Goal: Task Accomplishment & Management: Manage account settings

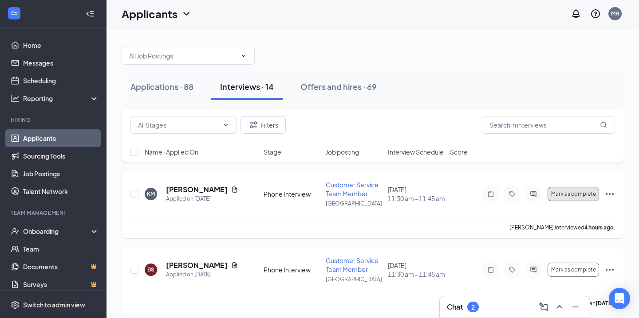
click at [562, 191] on span "Mark as complete" at bounding box center [573, 194] width 45 height 6
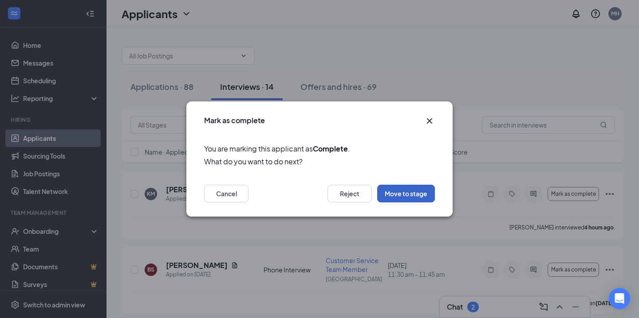
click at [392, 194] on button "Move to stage" at bounding box center [406, 194] width 58 height 18
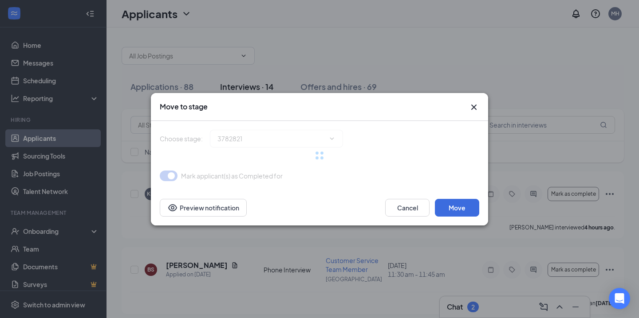
type input "Onsite Interview (next stage)"
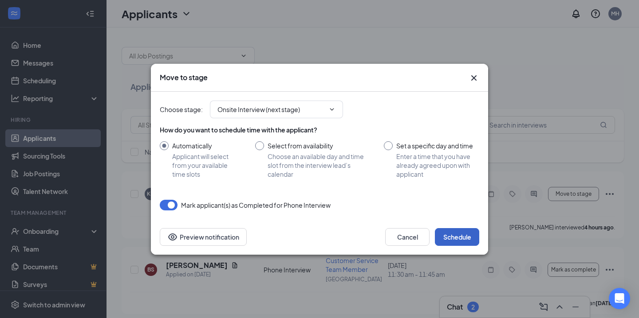
click at [463, 234] on button "Schedule" at bounding box center [457, 237] width 44 height 18
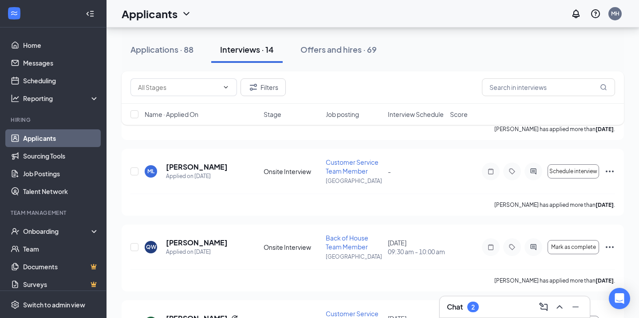
scroll to position [707, 0]
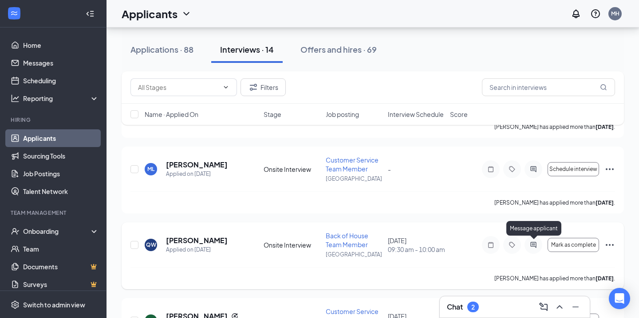
click at [532, 243] on icon "ActiveChat" at bounding box center [533, 245] width 11 height 7
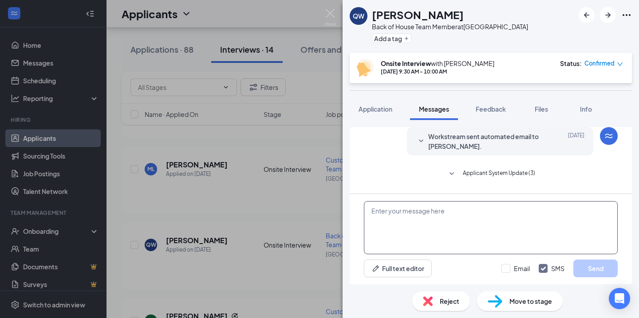
click at [442, 234] on textarea at bounding box center [491, 227] width 254 height 53
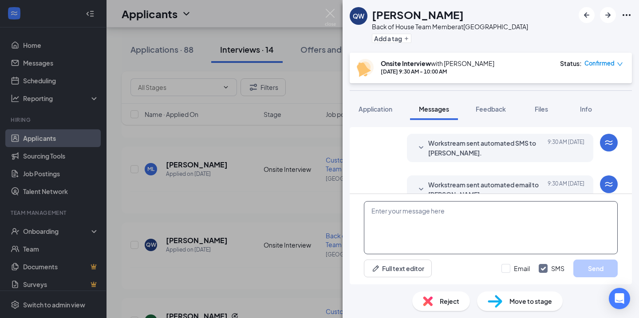
scroll to position [279, 0]
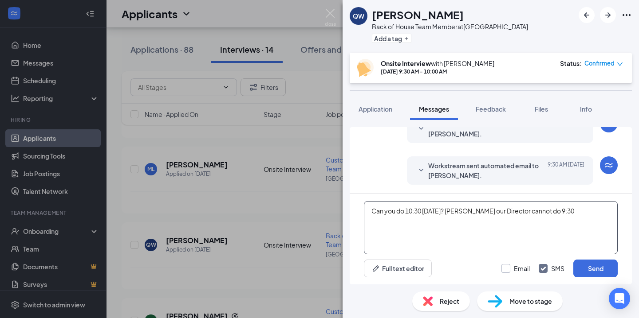
type textarea "Can you do 10:30 [DATE]? [PERSON_NAME] our Director cannot do 9:30"
click at [509, 264] on input "Email" at bounding box center [515, 268] width 28 height 9
checkbox input "true"
click at [586, 267] on button "Send" at bounding box center [595, 269] width 44 height 18
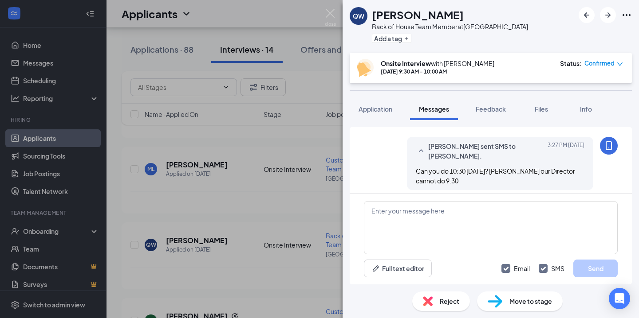
scroll to position [412, 0]
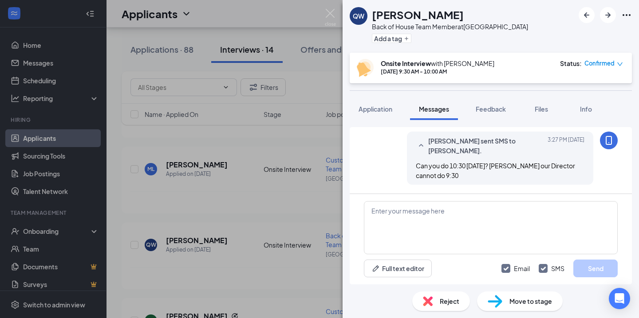
click at [331, 18] on img at bounding box center [330, 17] width 11 height 17
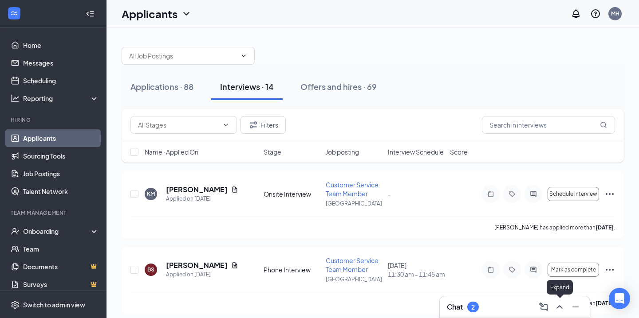
click at [561, 307] on icon "ChevronUp" at bounding box center [559, 307] width 11 height 11
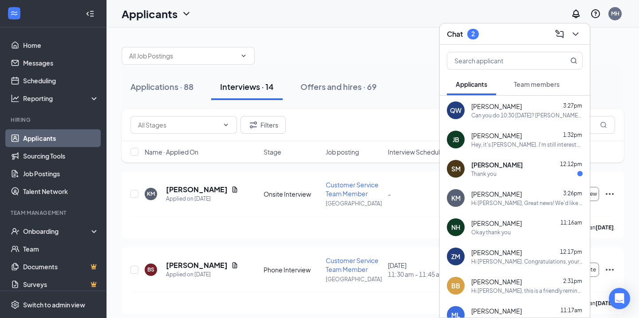
click at [514, 166] on span "[PERSON_NAME]" at bounding box center [496, 165] width 51 height 9
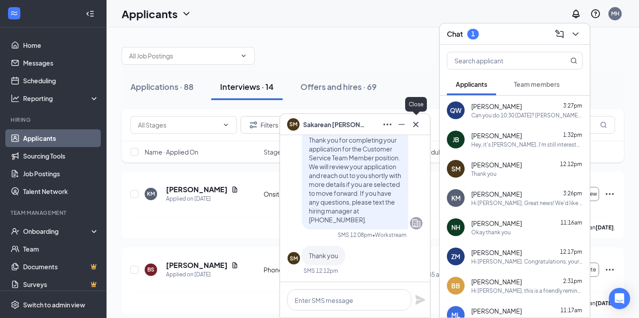
click at [417, 125] on icon "Cross" at bounding box center [415, 124] width 11 height 11
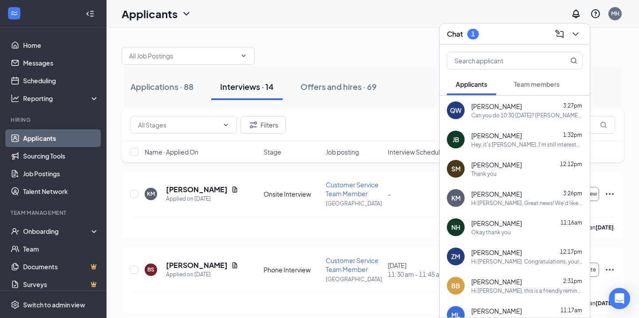
click at [546, 81] on span "Team members" at bounding box center [537, 84] width 46 height 8
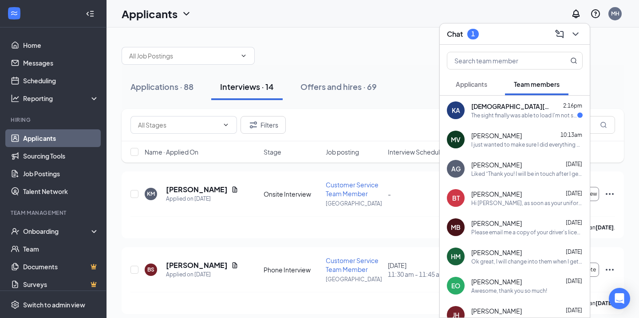
click at [498, 117] on div "The sight finally was able to load I'm not sure if the site was down but yes I …" at bounding box center [524, 116] width 106 height 8
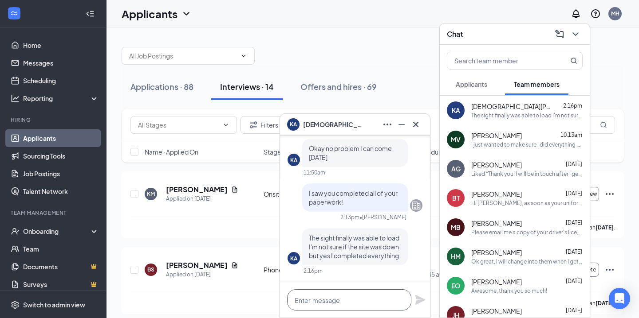
click at [347, 296] on textarea at bounding box center [349, 300] width 124 height 21
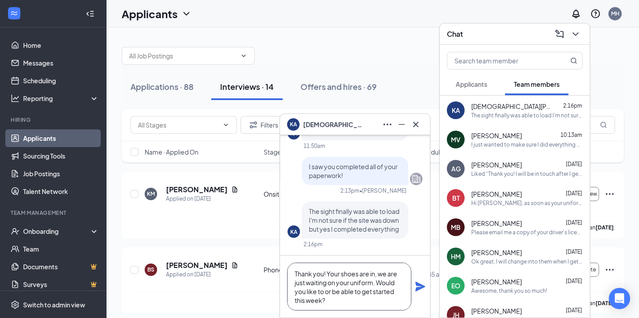
scroll to position [9, 0]
type textarea "Thank you! Your shoes are in, we are just waiting on your uniform. Would you li…"
click at [419, 286] on icon "Plane" at bounding box center [420, 287] width 10 height 10
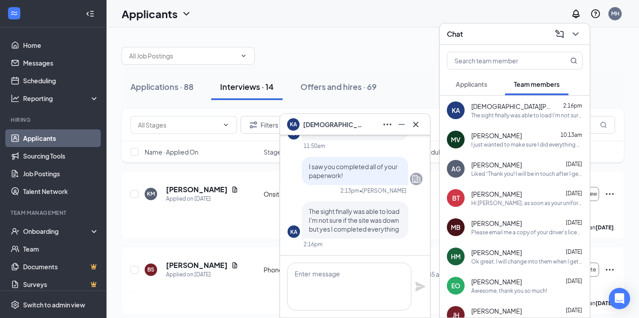
scroll to position [0, 0]
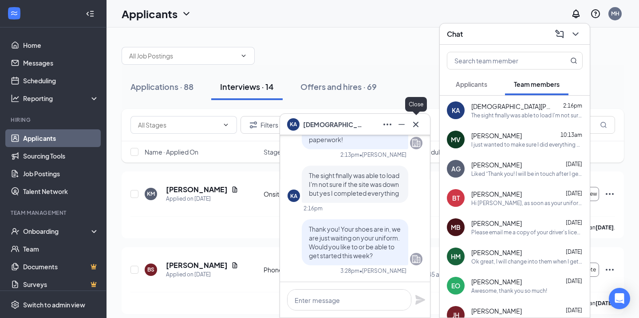
click at [415, 129] on icon "Cross" at bounding box center [415, 124] width 11 height 11
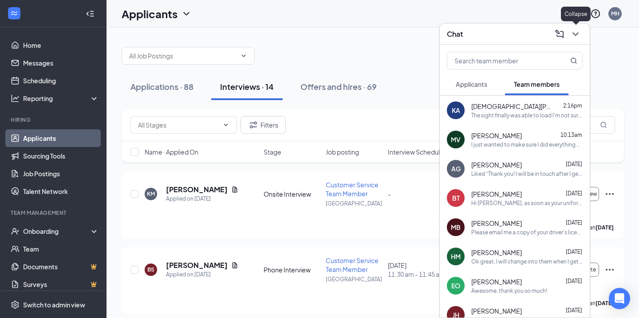
click at [578, 35] on icon "ChevronDown" at bounding box center [575, 34] width 11 height 11
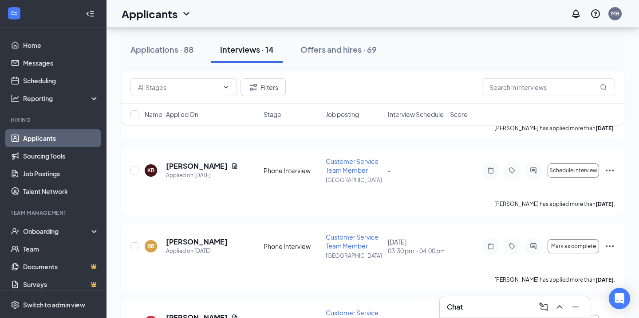
scroll to position [420, 0]
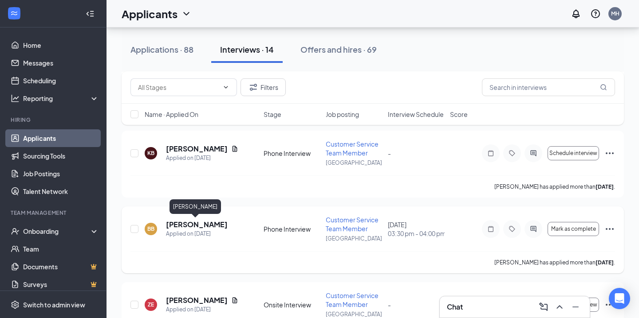
click at [180, 226] on h5 "[PERSON_NAME]" at bounding box center [197, 225] width 62 height 10
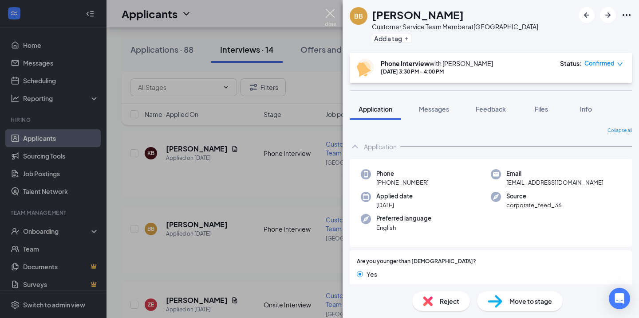
click at [329, 19] on img at bounding box center [330, 17] width 11 height 17
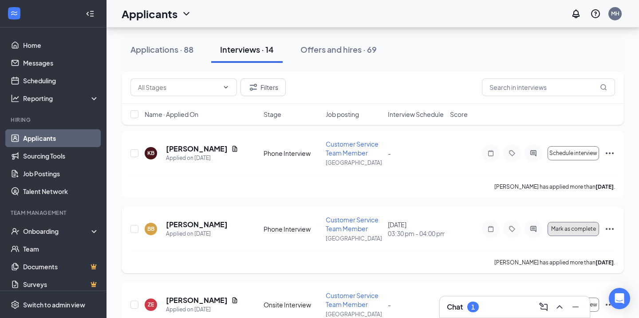
click at [577, 229] on span "Mark as complete" at bounding box center [573, 229] width 45 height 6
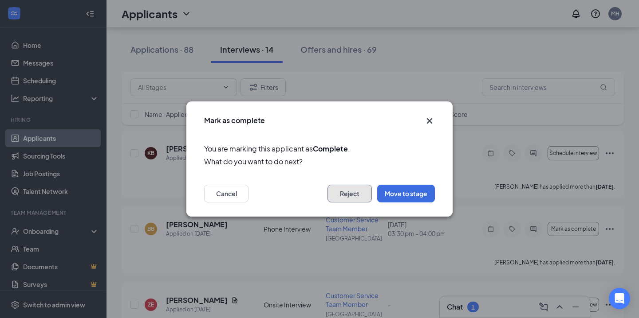
click at [345, 197] on button "Reject" at bounding box center [349, 194] width 44 height 18
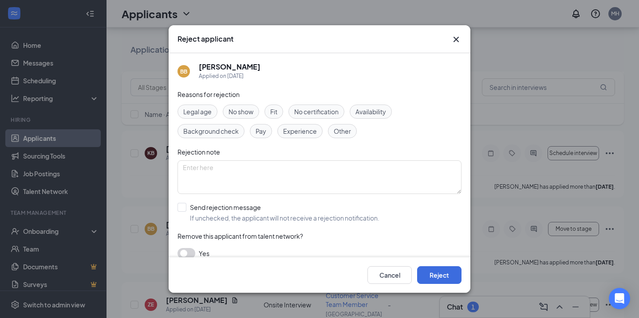
click at [205, 114] on span "Legal age" at bounding box center [197, 112] width 28 height 10
click at [181, 210] on input "Send rejection message If unchecked, the applicant will not receive a rejection…" at bounding box center [278, 213] width 202 height 20
checkbox input "true"
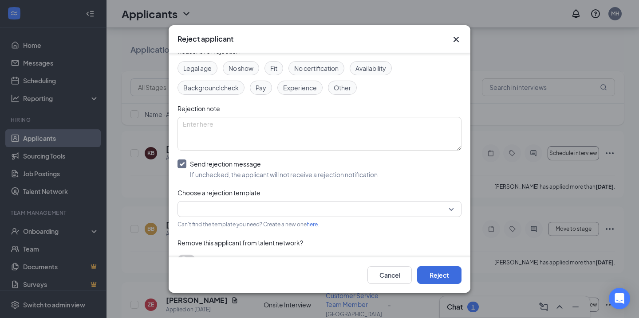
scroll to position [55, 0]
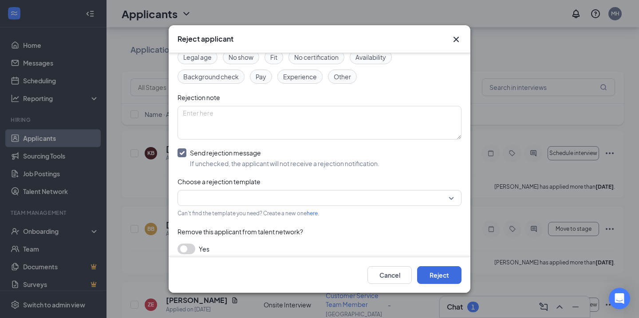
click at [279, 201] on input "search" at bounding box center [316, 198] width 267 height 15
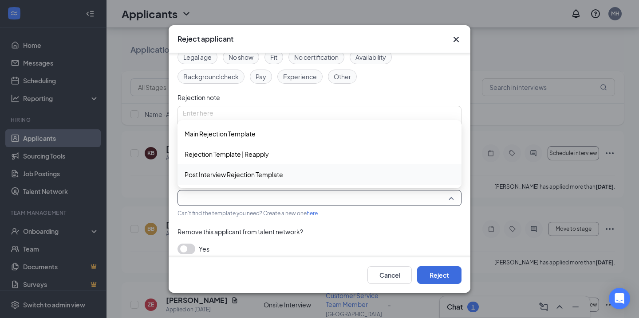
click at [257, 176] on span "Post Interview Rejection Template" at bounding box center [233, 175] width 98 height 10
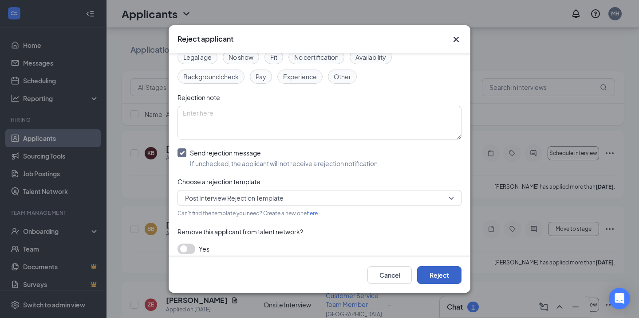
click at [434, 272] on button "Reject" at bounding box center [439, 276] width 44 height 18
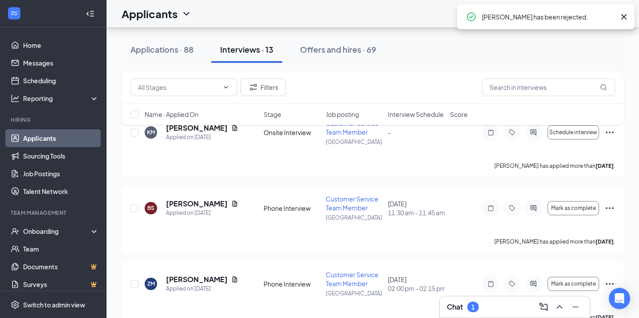
scroll to position [0, 0]
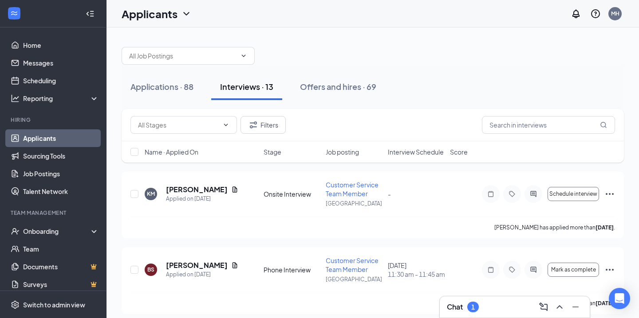
click at [411, 154] on span "Interview Schedule" at bounding box center [416, 152] width 56 height 9
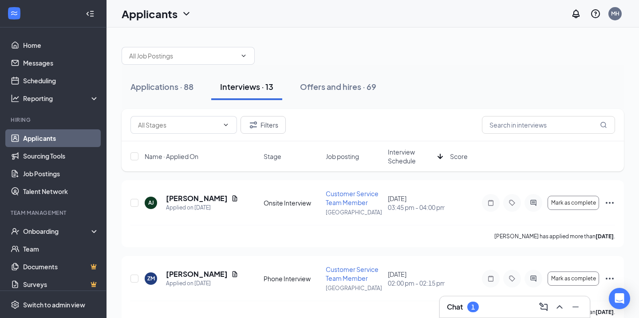
click at [403, 150] on span "Interview Schedule" at bounding box center [411, 157] width 46 height 18
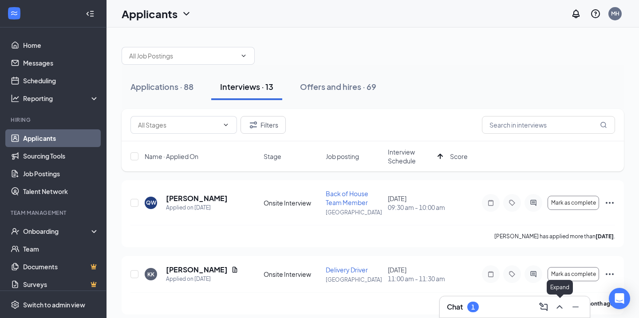
click at [559, 302] on icon "ChevronUp" at bounding box center [559, 307] width 11 height 11
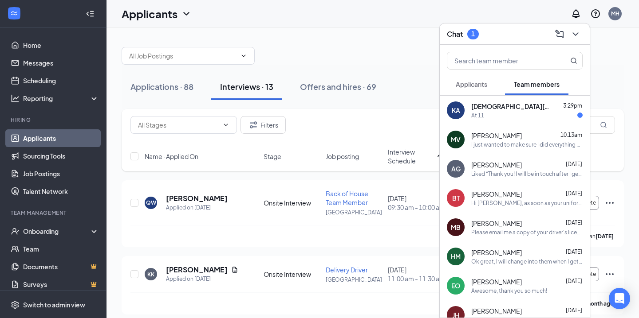
click at [490, 104] on span "[DEMOGRAPHIC_DATA][PERSON_NAME]" at bounding box center [511, 106] width 80 height 9
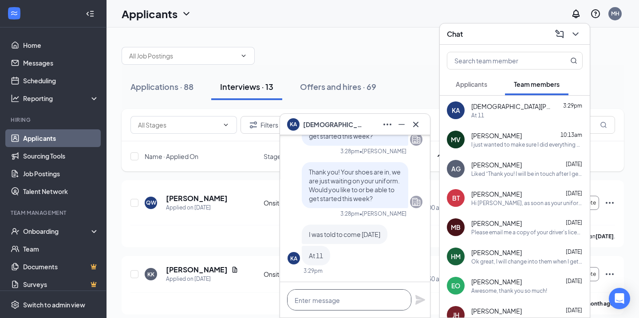
click at [335, 298] on textarea at bounding box center [349, 300] width 124 height 21
type textarea "Great. They will see you then!"
click at [420, 298] on icon "Plane" at bounding box center [420, 300] width 11 height 11
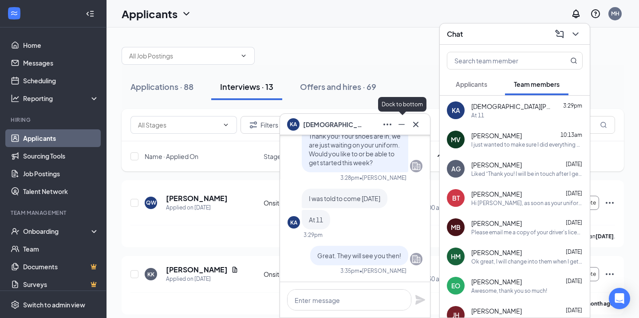
click at [400, 121] on icon "Minimize" at bounding box center [401, 124] width 11 height 11
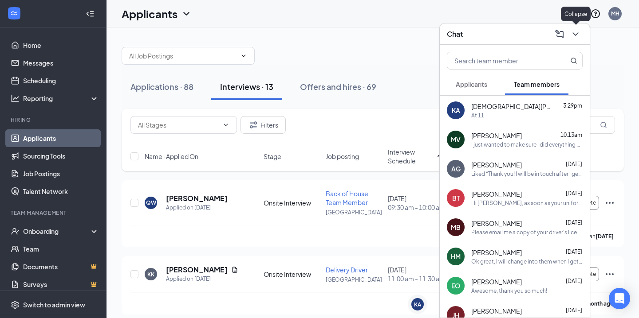
click at [579, 30] on icon "ChevronDown" at bounding box center [575, 34] width 11 height 11
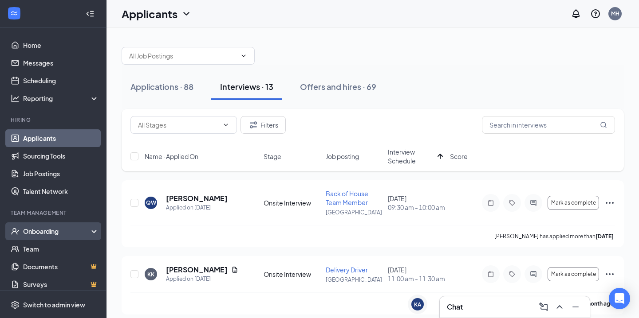
click at [42, 230] on div "Onboarding" at bounding box center [57, 231] width 68 height 9
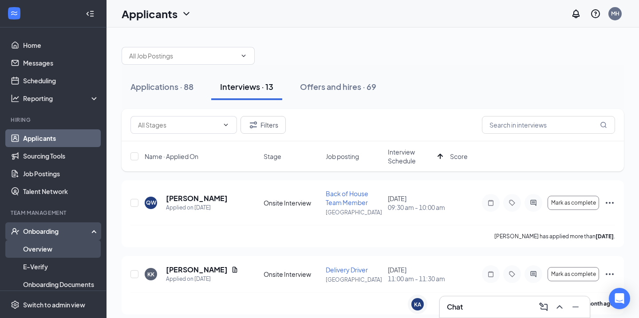
click at [42, 243] on link "Overview" at bounding box center [61, 249] width 76 height 18
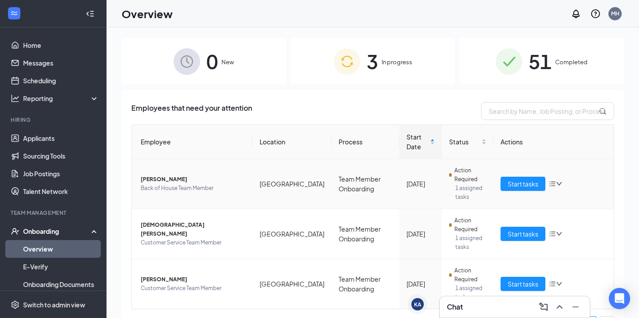
scroll to position [22, 0]
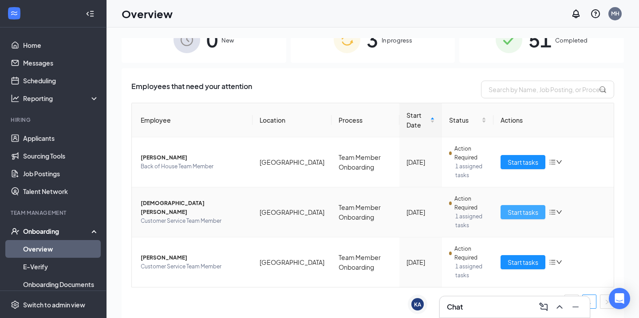
click at [523, 213] on span "Start tasks" at bounding box center [522, 213] width 31 height 10
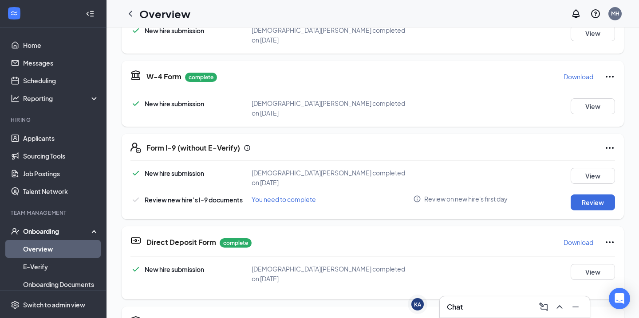
scroll to position [185, 0]
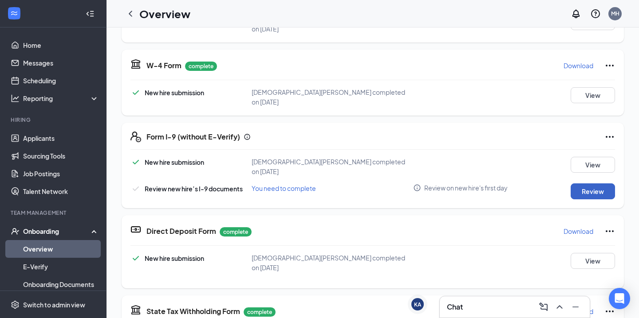
click at [588, 188] on button "Review" at bounding box center [592, 192] width 44 height 16
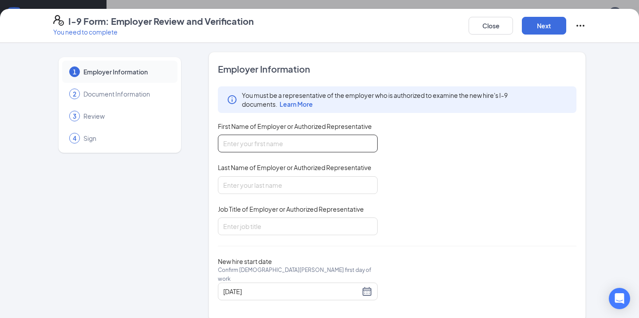
click at [311, 146] on input "First Name of Employer or Authorized Representative" at bounding box center [298, 144] width 160 height 18
type input "Makenzie"
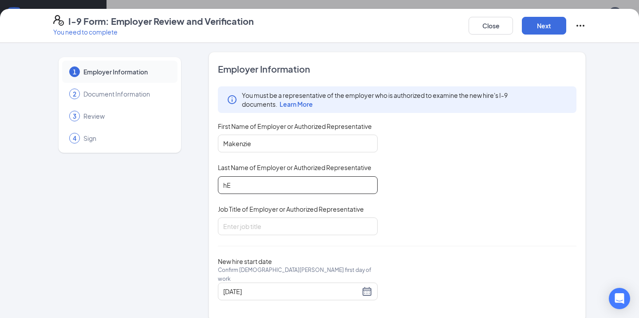
type input "h"
type input "[PERSON_NAME]"
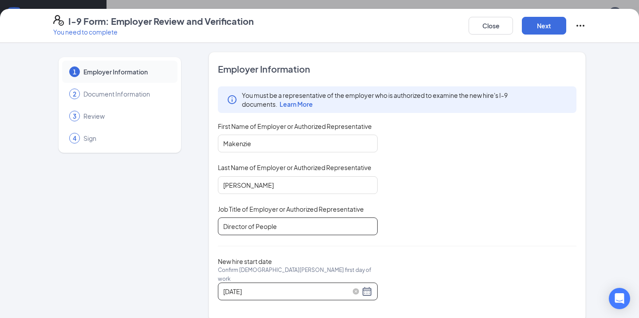
type input "Director of People"
click at [370, 286] on div "[DATE]" at bounding box center [297, 291] width 149 height 11
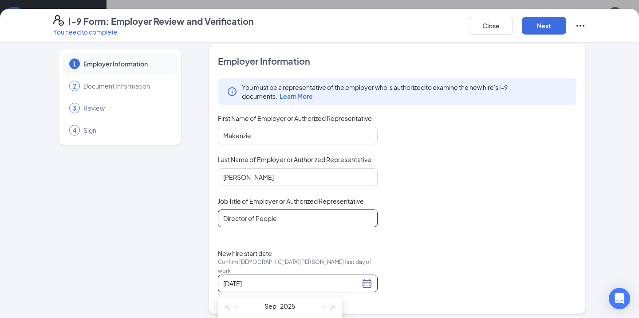
scroll to position [82, 0]
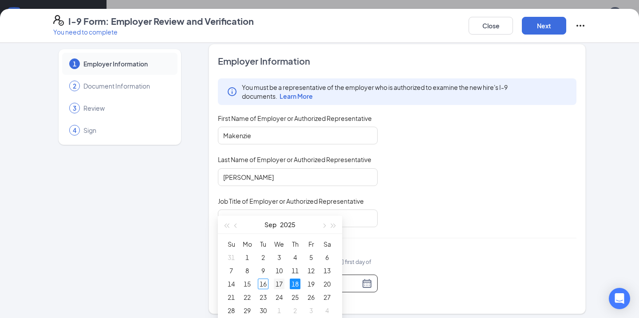
type input "[DATE]"
click at [281, 281] on div "17" at bounding box center [279, 284] width 11 height 11
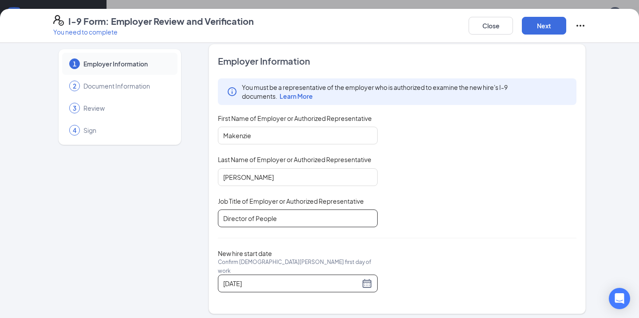
scroll to position [295, 0]
click at [545, 26] on button "Next" at bounding box center [544, 26] width 44 height 18
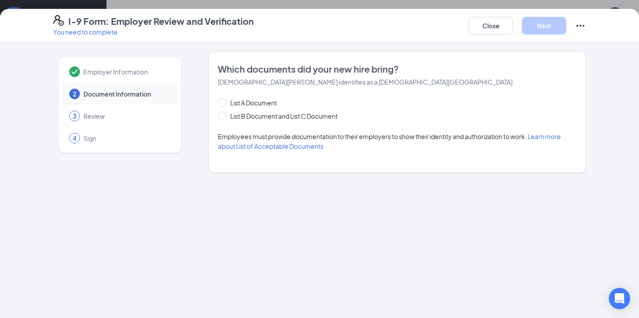
scroll to position [0, 0]
click at [268, 121] on span "List B Document and List C Document" at bounding box center [284, 116] width 114 height 10
click at [224, 118] on input "List B Document and List C Document" at bounding box center [221, 115] width 6 height 6
radio input "true"
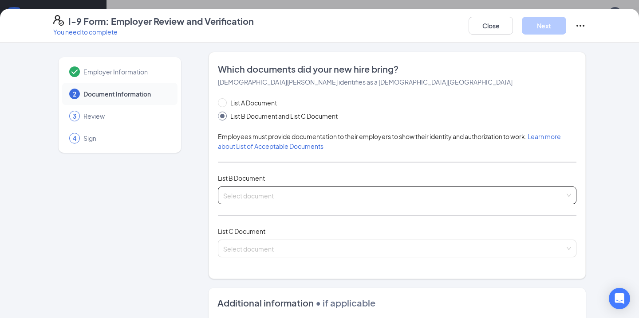
click at [270, 191] on input "search" at bounding box center [393, 193] width 341 height 13
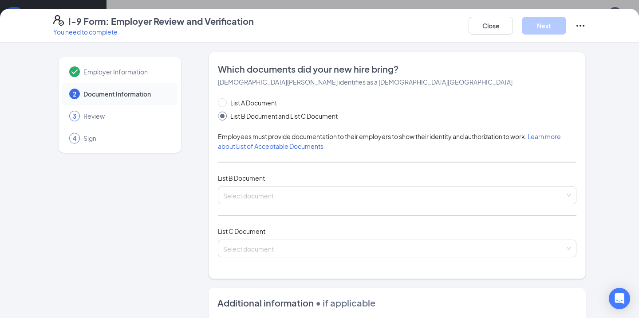
click at [179, 195] on div "Employer Information 2 Document Information 3 Review 4 Sign" at bounding box center [119, 283] width 133 height 463
click at [245, 102] on span "List A Document" at bounding box center [254, 103] width 54 height 10
click at [224, 102] on input "List A Document" at bounding box center [221, 101] width 6 height 6
radio input "true"
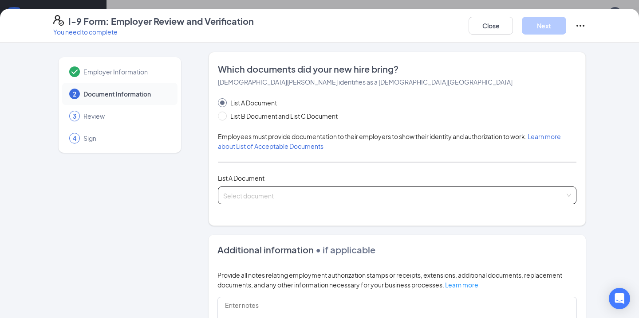
click at [252, 194] on input "search" at bounding box center [393, 193] width 341 height 13
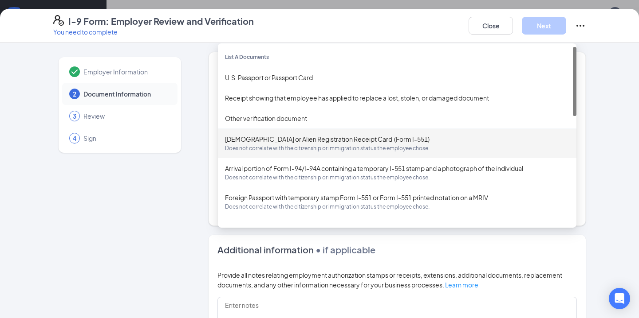
click at [207, 173] on div "Employer Information 2 Document Information 3 Review 4 Sign Which documents did…" at bounding box center [319, 257] width 532 height 410
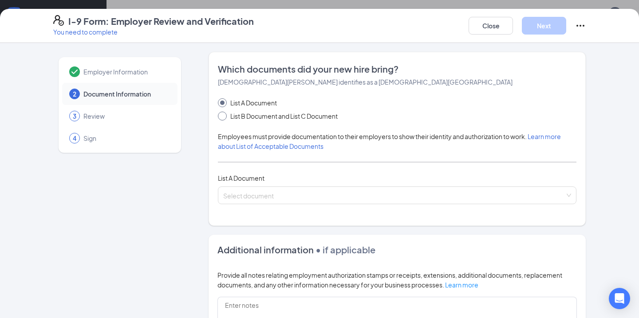
click at [252, 114] on span "List B Document and List C Document" at bounding box center [284, 116] width 114 height 10
click at [224, 114] on input "List B Document and List C Document" at bounding box center [221, 115] width 6 height 6
radio input "true"
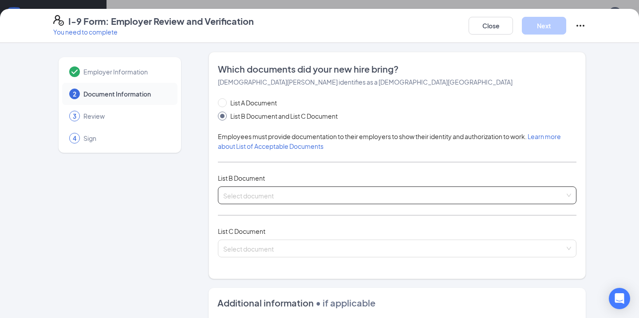
click at [268, 197] on input "search" at bounding box center [393, 193] width 341 height 13
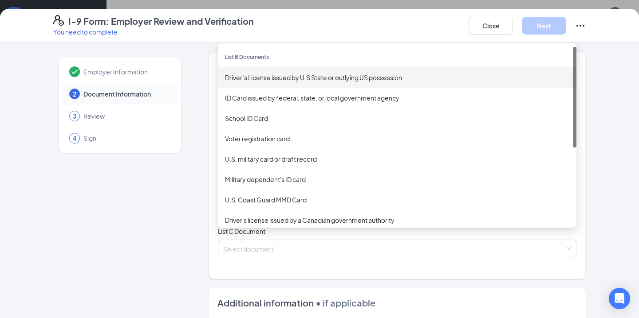
click at [272, 77] on div "Driver’s License issued by U.S State or outlying US possession" at bounding box center [397, 78] width 344 height 10
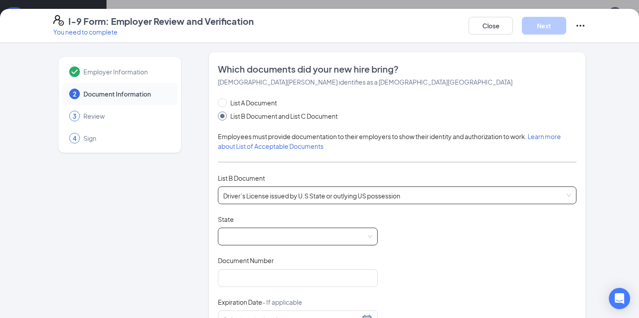
click at [271, 242] on span at bounding box center [297, 236] width 149 height 17
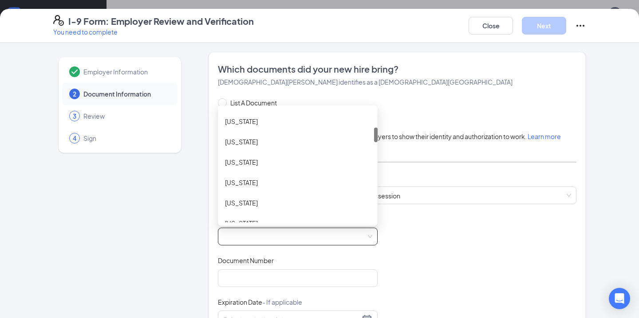
scroll to position [155, 0]
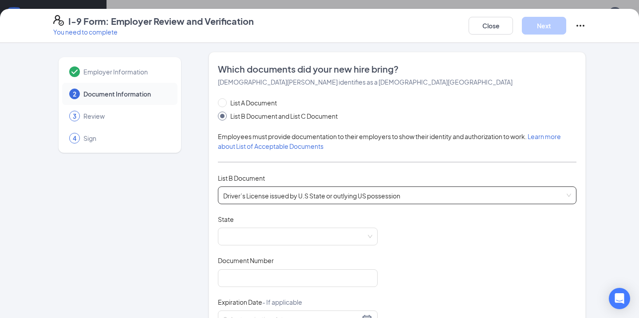
click at [245, 193] on span "Driver’s License issued by U.S State or outlying US possession" at bounding box center [397, 195] width 348 height 17
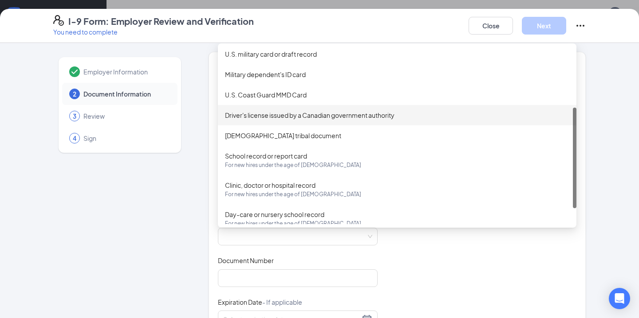
scroll to position [107, 0]
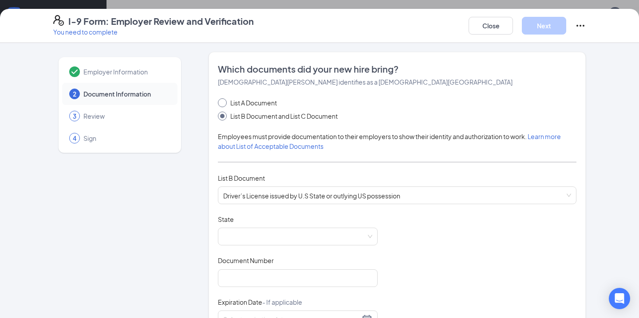
click at [252, 106] on span "List A Document" at bounding box center [254, 103] width 54 height 10
click at [224, 105] on input "List A Document" at bounding box center [221, 101] width 6 height 6
radio input "true"
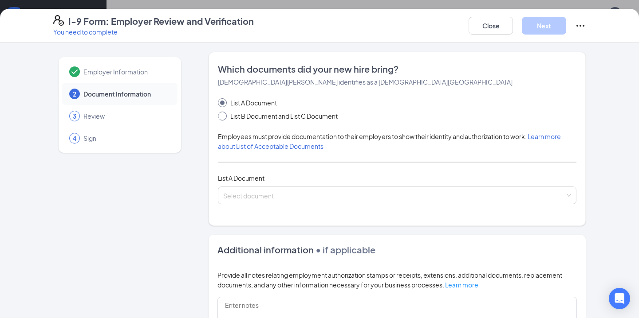
click at [251, 114] on span "List B Document and List C Document" at bounding box center [284, 116] width 114 height 10
click at [224, 114] on input "List B Document and List C Document" at bounding box center [221, 115] width 6 height 6
radio input "true"
radio input "false"
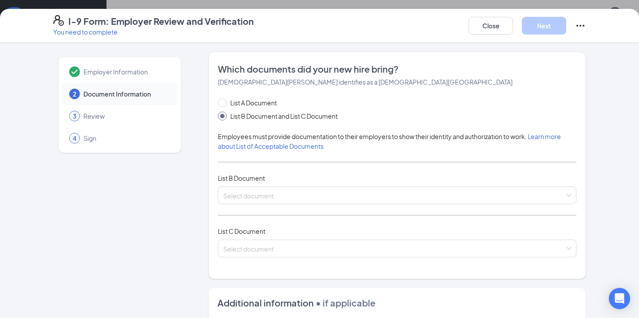
click at [282, 205] on div "List A Document List B Document and List C Document Employees must provide docu…" at bounding box center [397, 183] width 358 height 170
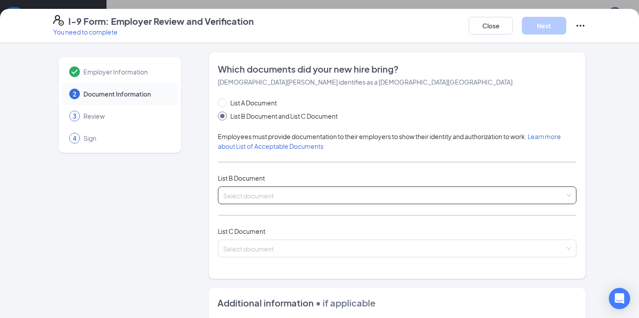
click at [282, 194] on input "search" at bounding box center [393, 193] width 341 height 13
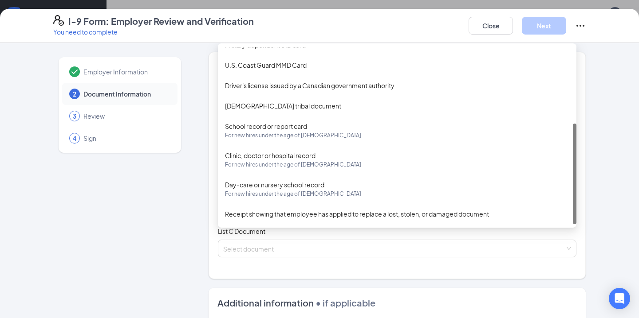
scroll to position [0, 0]
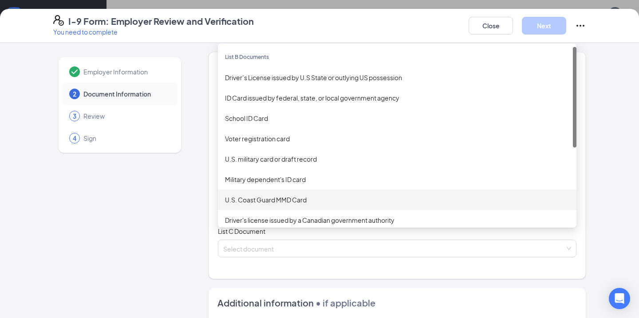
click at [155, 219] on div "Employer Information 2 Document Information 3 Review 4 Sign" at bounding box center [119, 283] width 133 height 463
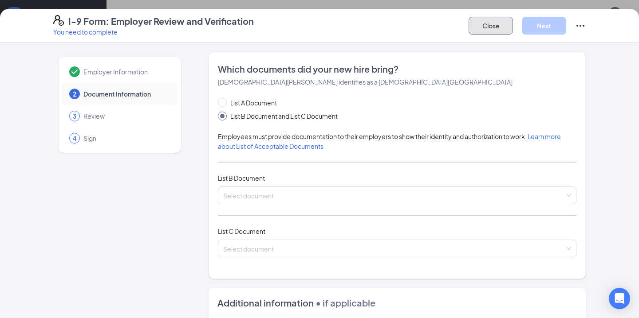
click at [500, 24] on button "Close" at bounding box center [490, 26] width 44 height 18
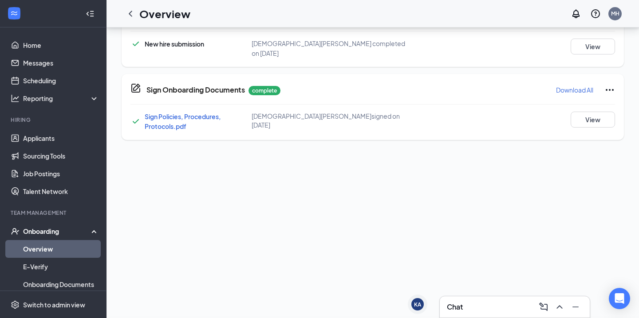
scroll to position [22, 0]
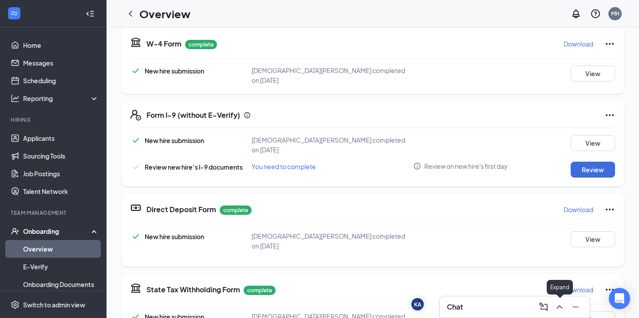
click at [559, 310] on icon "ChevronUp" at bounding box center [559, 307] width 11 height 11
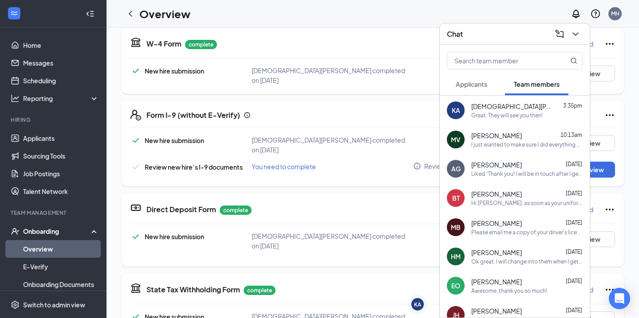
click at [489, 115] on div "Great. They will see you then!" at bounding box center [506, 116] width 71 height 8
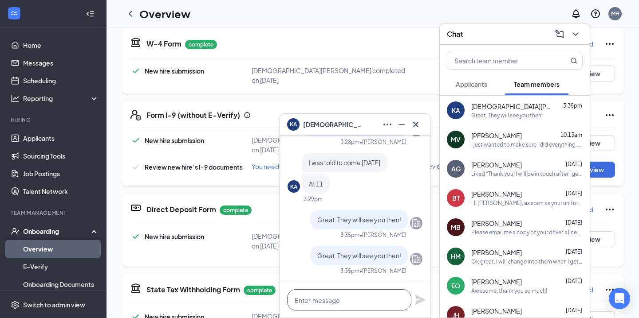
click at [373, 295] on textarea at bounding box center [349, 300] width 124 height 21
type textarea "Do you have an I.D that is not expired?"
click at [419, 299] on icon "Plane" at bounding box center [420, 300] width 10 height 10
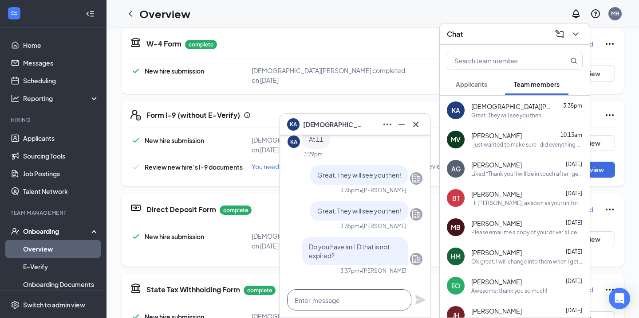
click at [354, 310] on textarea at bounding box center [349, 300] width 124 height 21
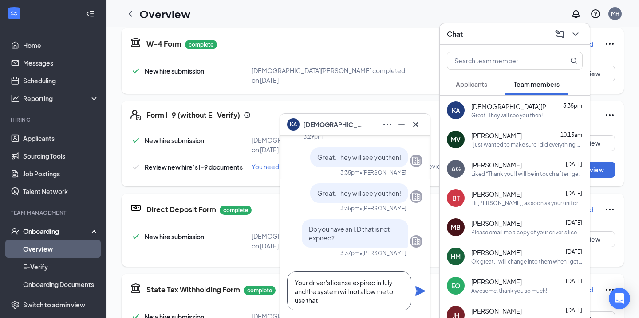
type textarea "Your driver's license expired in July and the system will not allow me to use t…"
click at [417, 290] on icon "Plane" at bounding box center [420, 291] width 10 height 10
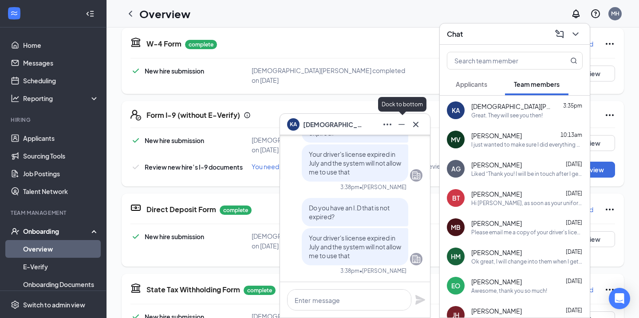
click at [400, 126] on icon "Minimize" at bounding box center [401, 124] width 11 height 11
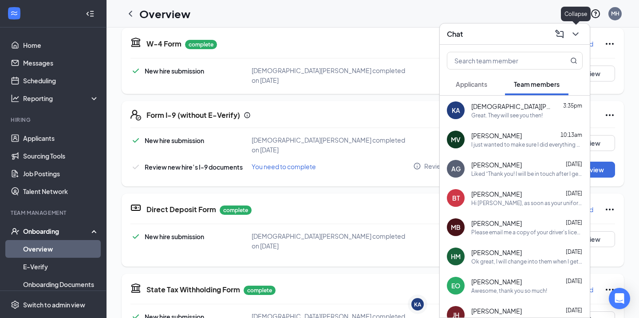
click at [579, 36] on icon "ChevronDown" at bounding box center [575, 34] width 11 height 11
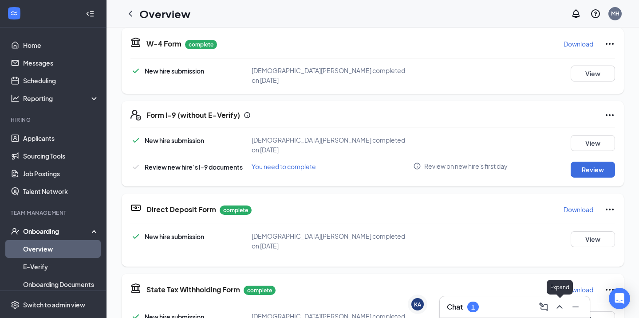
click at [558, 306] on icon "ChevronUp" at bounding box center [559, 307] width 11 height 11
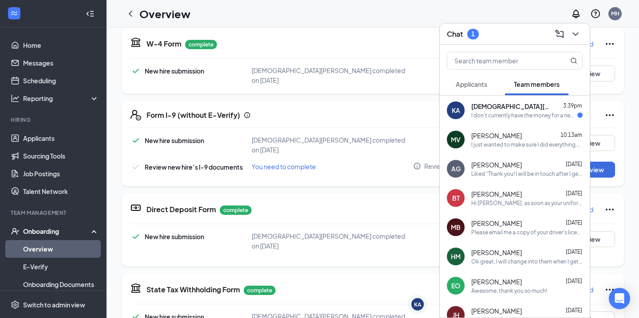
click at [497, 117] on div "I don't currently have the money for a new ID" at bounding box center [524, 116] width 106 height 8
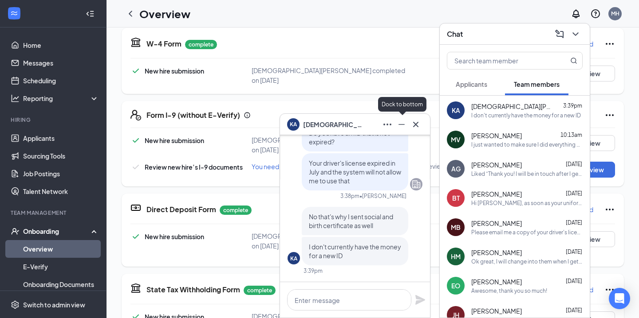
click at [404, 122] on icon "Minimize" at bounding box center [401, 124] width 11 height 11
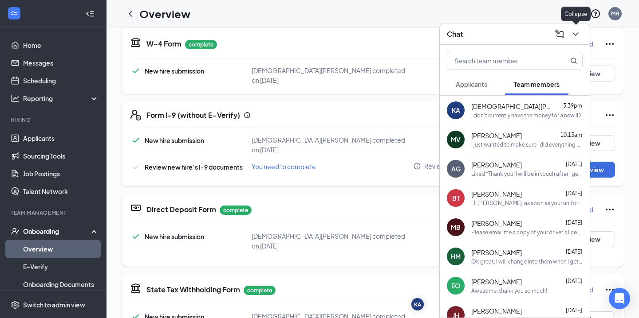
click at [577, 38] on icon "ChevronDown" at bounding box center [575, 34] width 11 height 11
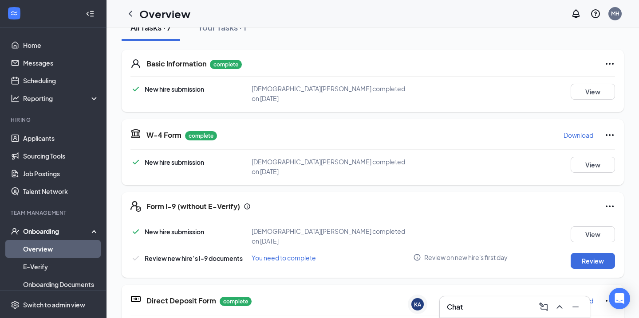
scroll to position [92, 0]
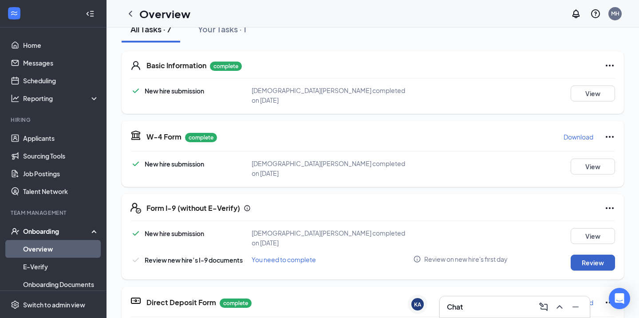
click at [604, 255] on button "Review" at bounding box center [592, 263] width 44 height 16
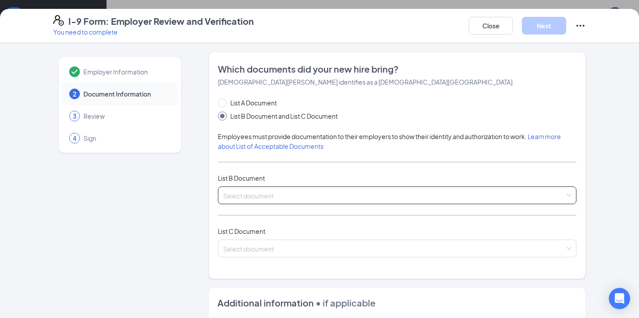
click at [317, 187] on input "search" at bounding box center [393, 193] width 341 height 13
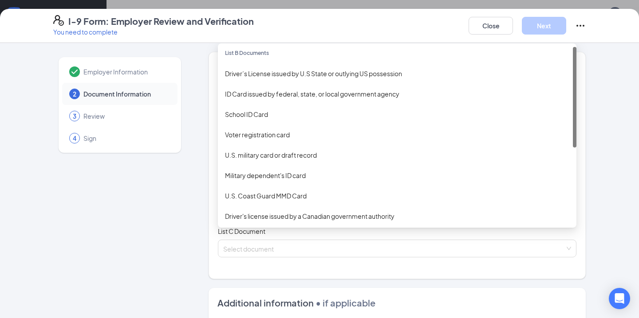
scroll to position [0, 0]
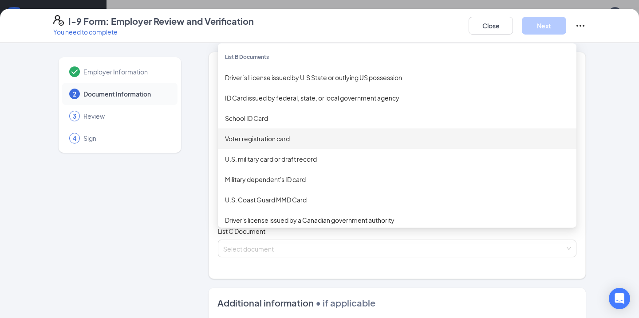
click at [195, 175] on div "Employer Information 2 Document Information 3 Review 4 Sign Which documents did…" at bounding box center [319, 283] width 532 height 463
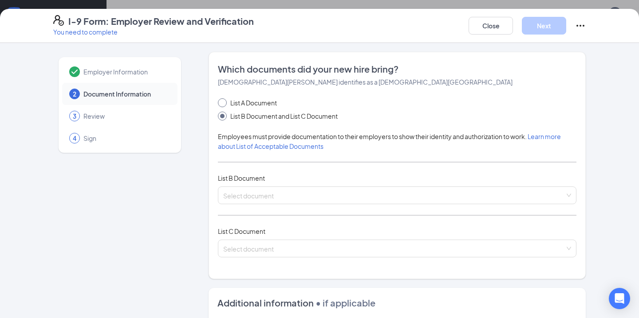
click at [258, 107] on span "List A Document" at bounding box center [254, 103] width 54 height 10
click at [224, 105] on input "List A Document" at bounding box center [221, 101] width 6 height 6
radio input "true"
radio input "false"
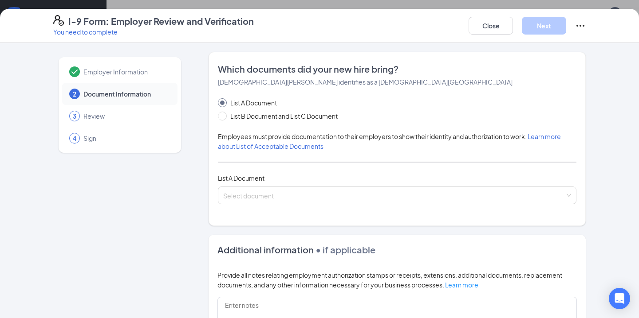
click at [265, 206] on div "Which documents did your new hire bring? [PERSON_NAME] identifies as a [DEMOGRA…" at bounding box center [397, 139] width 358 height 152
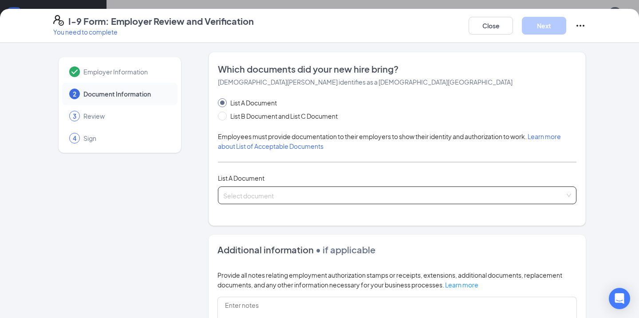
click at [265, 196] on input "search" at bounding box center [393, 193] width 341 height 13
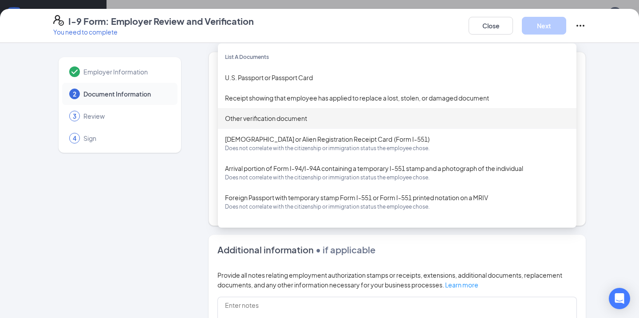
click at [259, 117] on div "Other verification document" at bounding box center [397, 119] width 344 height 10
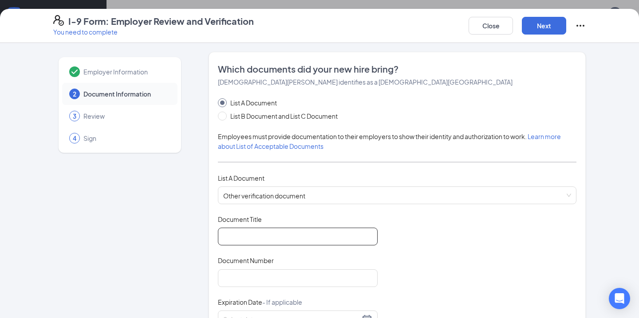
click at [278, 243] on input "Document Title" at bounding box center [298, 237] width 160 height 18
type input "Birth Certificate"
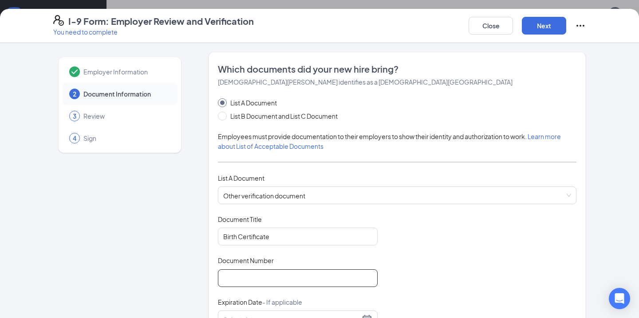
click at [269, 282] on input "Document Number" at bounding box center [298, 279] width 160 height 18
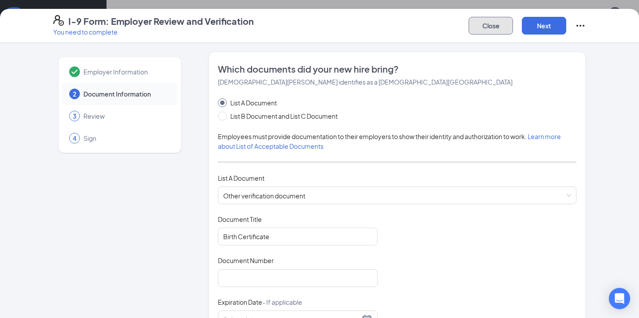
click at [481, 27] on button "Close" at bounding box center [490, 26] width 44 height 18
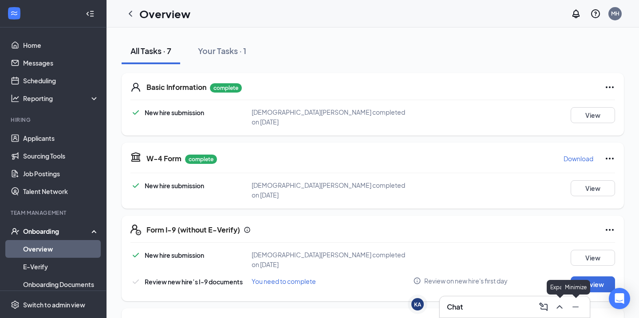
click at [561, 306] on icon "ChevronUp" at bounding box center [559, 307] width 11 height 11
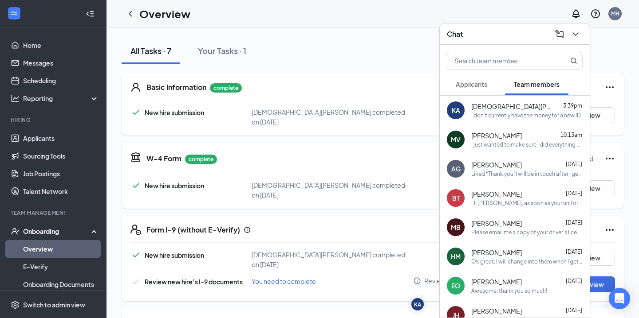
click at [494, 137] on span "[PERSON_NAME]" at bounding box center [496, 135] width 51 height 9
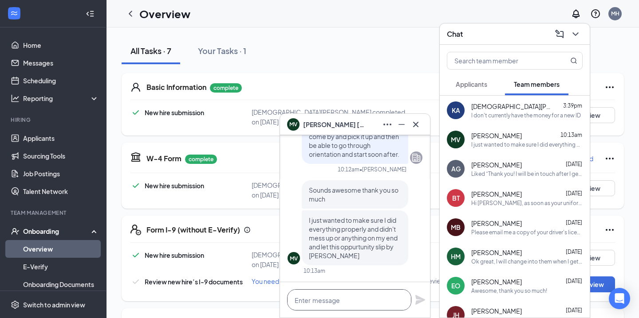
click at [357, 308] on textarea at bounding box center [349, 300] width 124 height 21
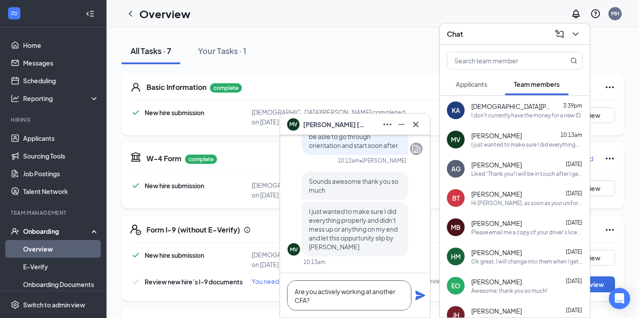
type textarea "Are you actively working at another CFA?"
click at [415, 296] on icon "Plane" at bounding box center [420, 295] width 11 height 11
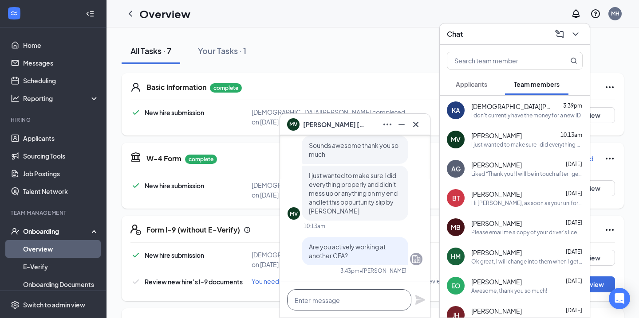
click at [343, 302] on textarea at bounding box center [349, 300] width 124 height 21
type textarea "p"
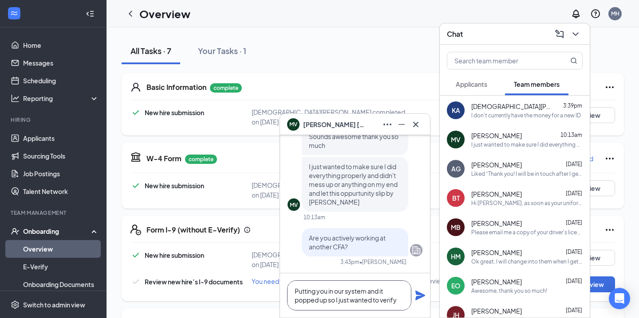
type textarea "Putting you in our system and it popped up so I just wanted to verify"
click at [419, 297] on icon "Plane" at bounding box center [420, 296] width 10 height 10
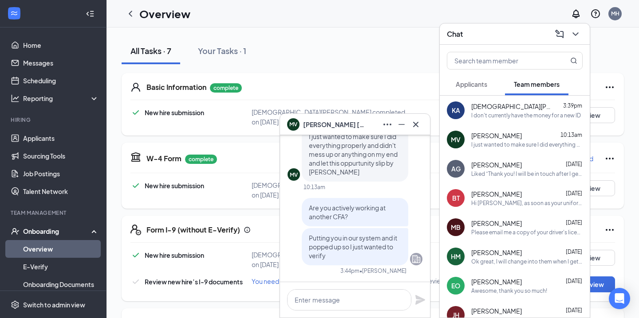
scroll to position [0, 0]
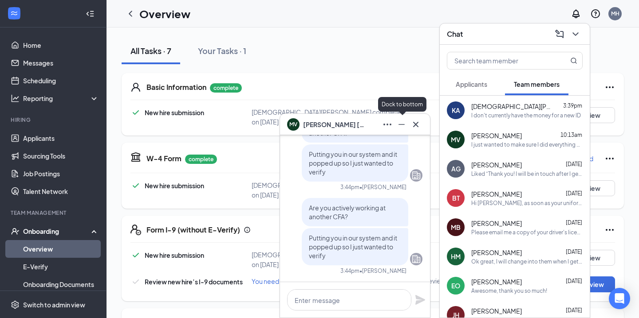
click at [398, 127] on icon "Minimize" at bounding box center [401, 124] width 11 height 11
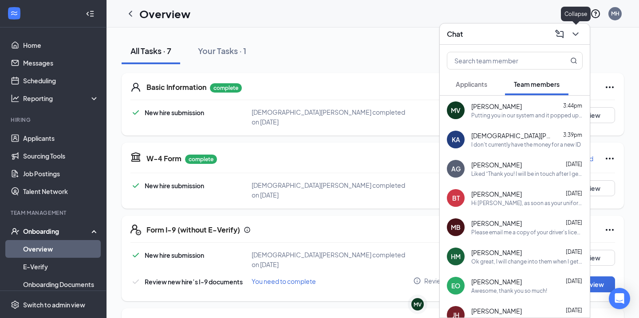
click at [576, 34] on icon "ChevronDown" at bounding box center [575, 34] width 6 height 4
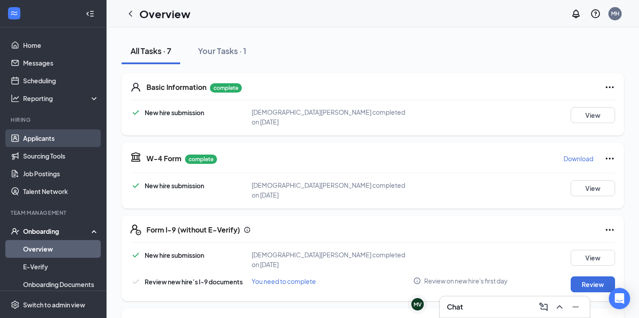
click at [48, 140] on link "Applicants" at bounding box center [61, 138] width 76 height 18
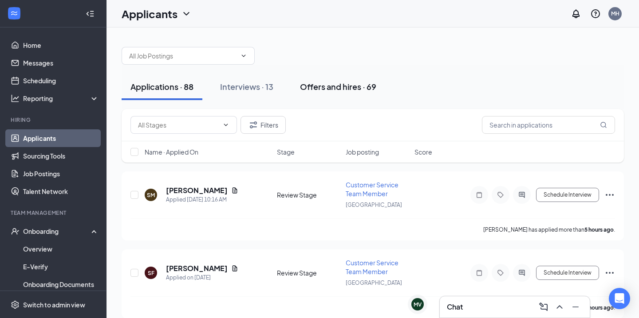
click at [328, 96] on button "Offers and hires · 69" at bounding box center [338, 87] width 94 height 27
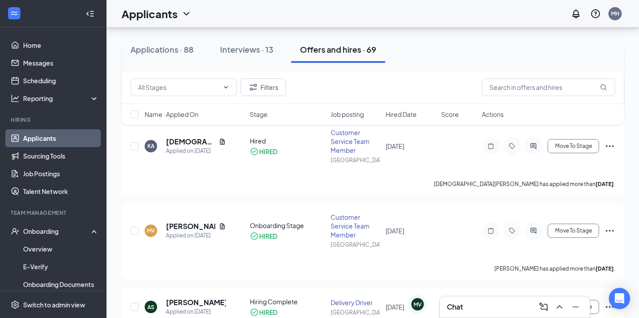
scroll to position [135, 0]
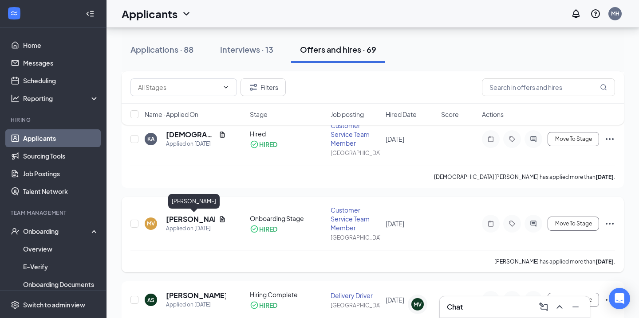
click at [172, 221] on h5 "[PERSON_NAME]" at bounding box center [190, 220] width 49 height 10
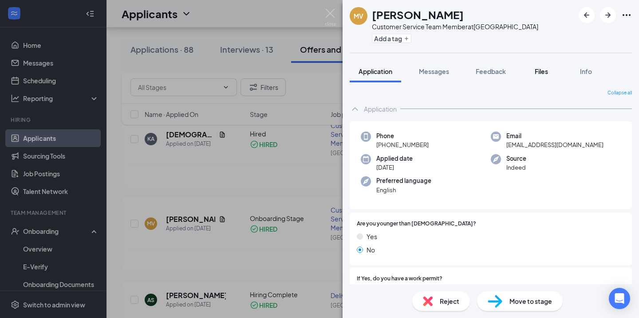
click at [537, 69] on span "Files" at bounding box center [540, 71] width 13 height 8
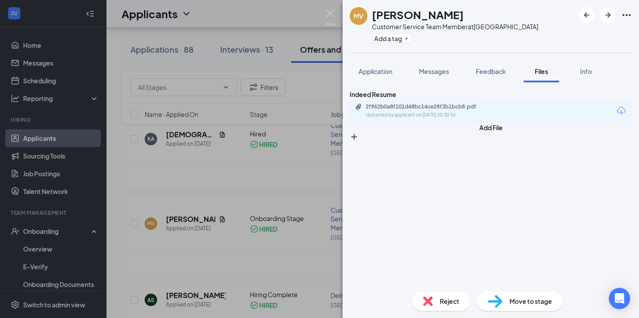
click at [35, 246] on div "MV [PERSON_NAME] Customer Service Team Member at [GEOGRAPHIC_DATA] Add a tag Ap…" at bounding box center [319, 159] width 639 height 318
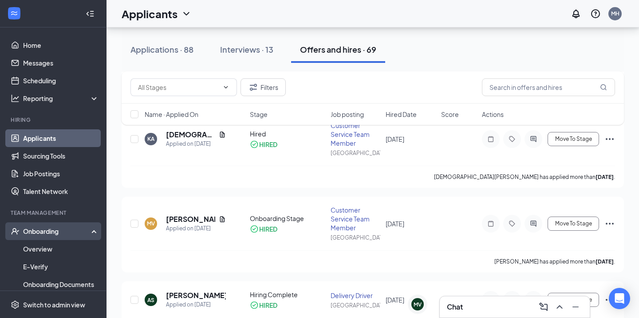
click at [56, 231] on div "Onboarding" at bounding box center [57, 231] width 68 height 9
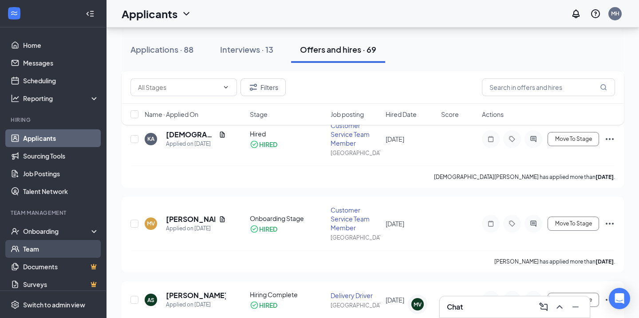
click at [49, 247] on link "Team" at bounding box center [61, 249] width 76 height 18
